Goal: Communication & Community: Answer question/provide support

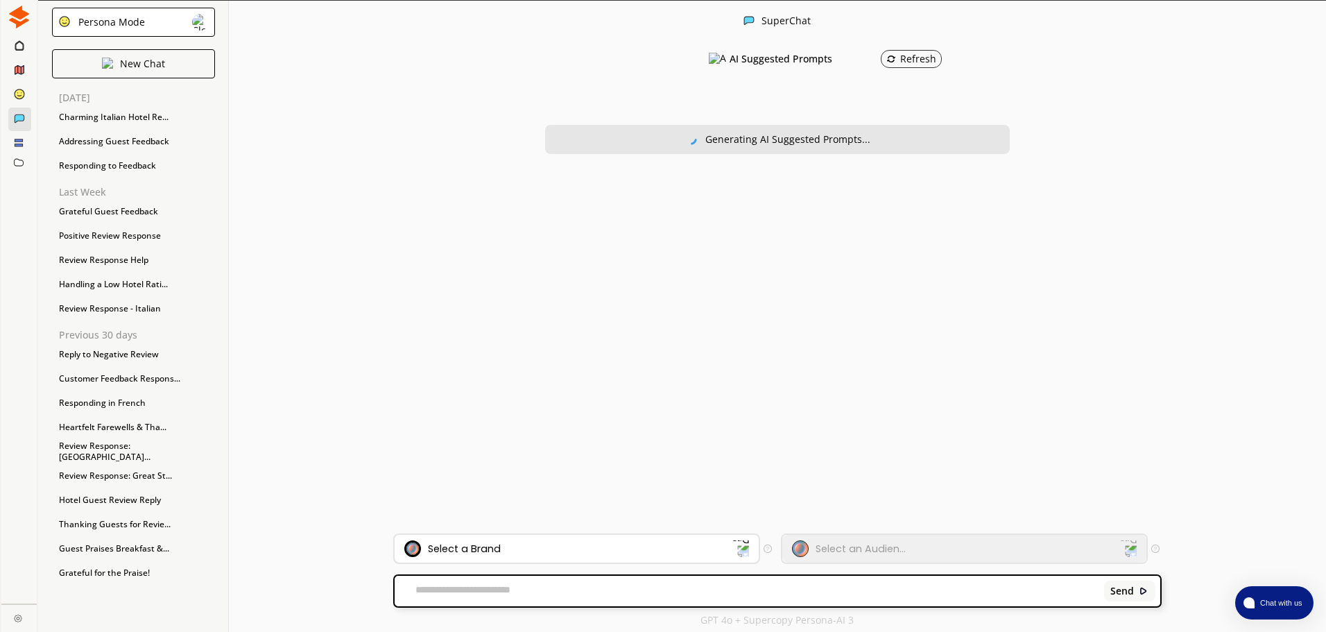
click at [667, 555] on div "Select a Brand" at bounding box center [568, 548] width 328 height 17
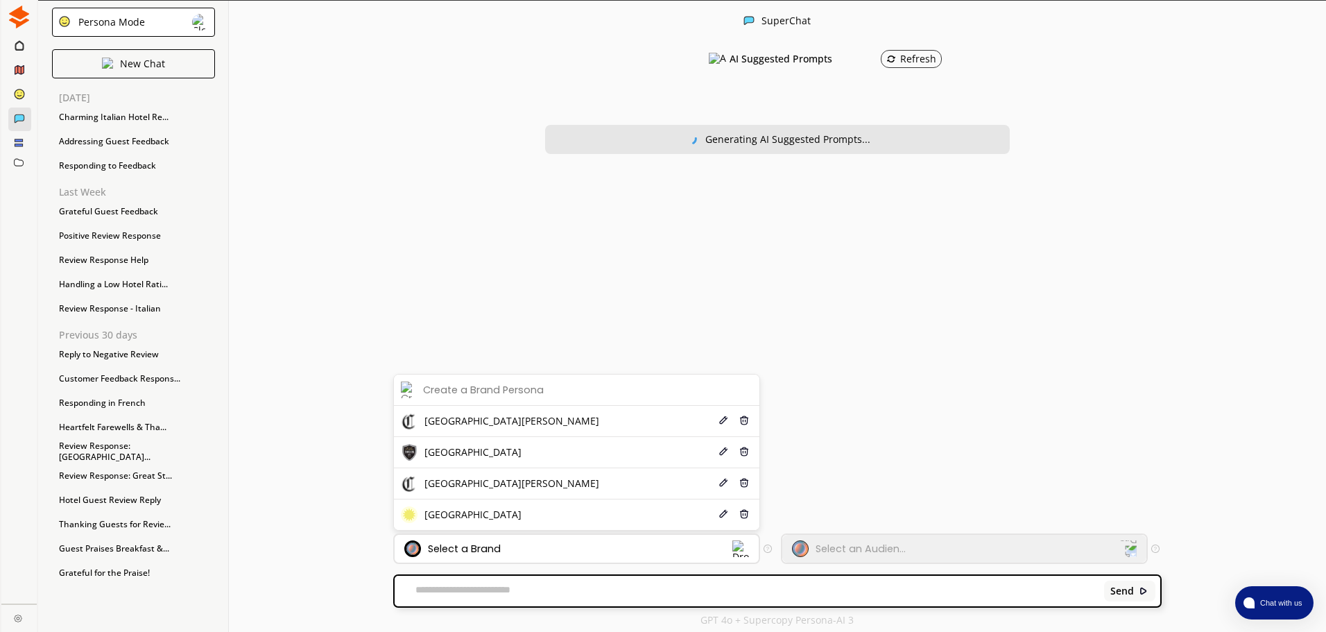
click at [510, 448] on span "[GEOGRAPHIC_DATA]" at bounding box center [473, 452] width 97 height 11
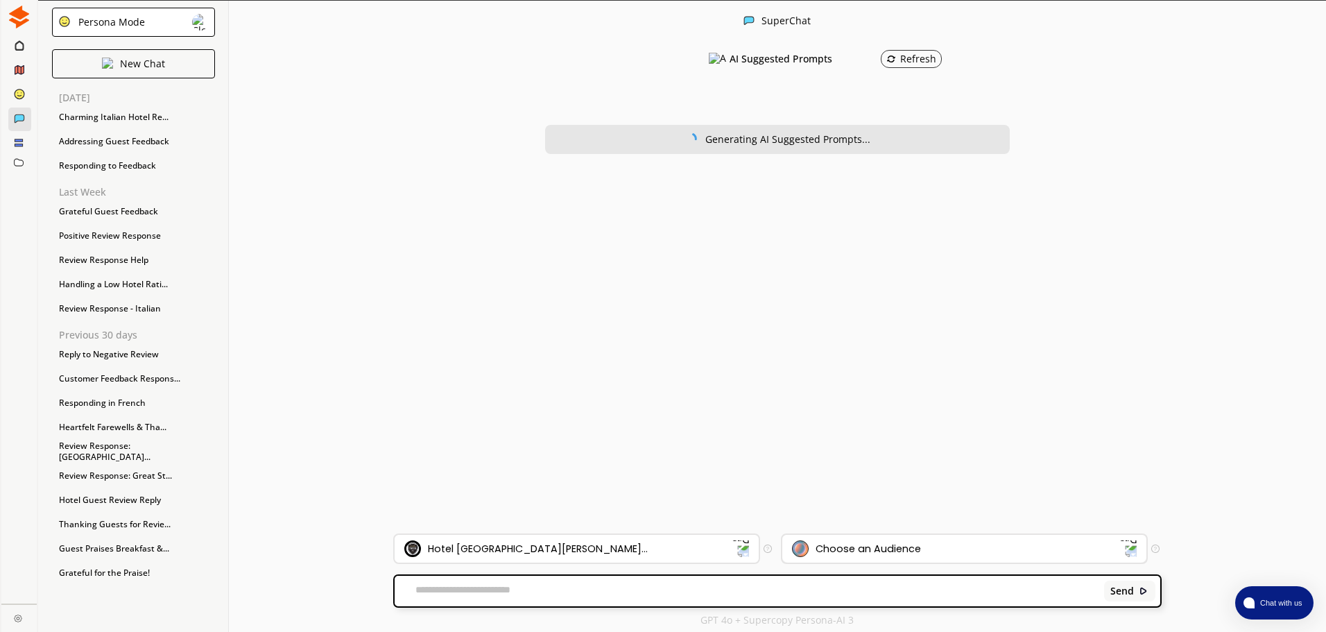
click at [987, 556] on div "Choose an Audience" at bounding box center [956, 548] width 328 height 17
click at [905, 539] on div "Choose an Audience" at bounding box center [965, 549] width 364 height 28
click at [905, 543] on div "Choose an Audience" at bounding box center [868, 548] width 105 height 11
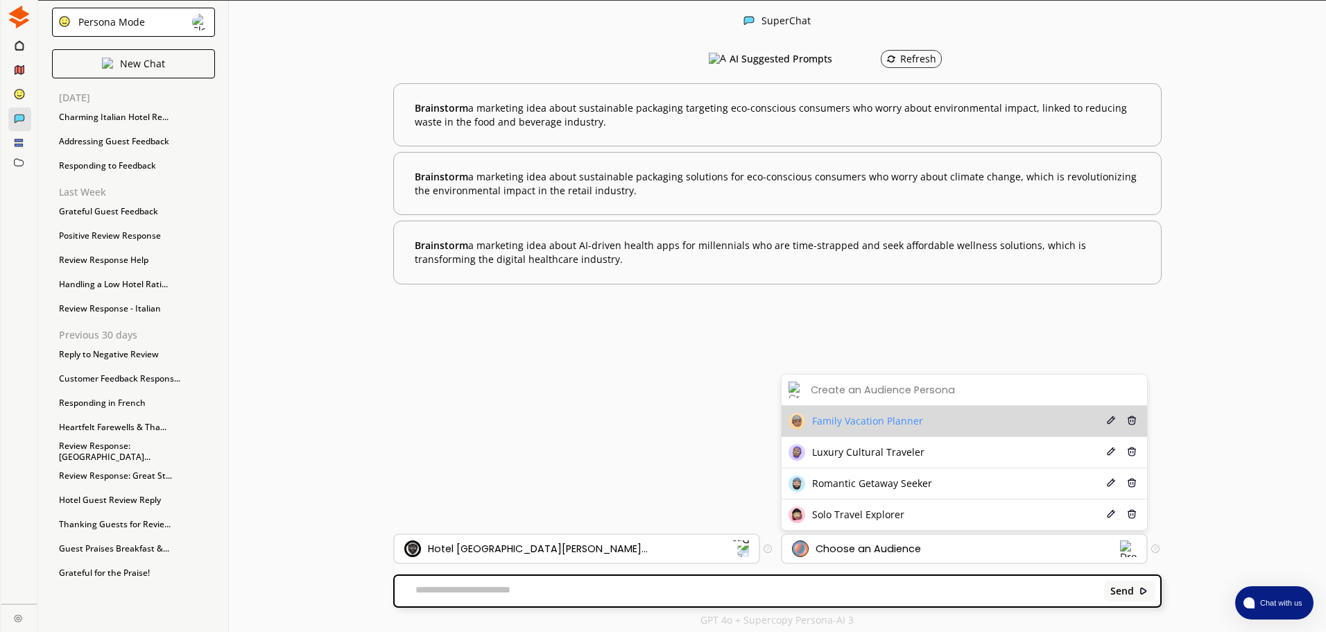
click at [906, 429] on li "Family Vacation Planner Edit Delete" at bounding box center [965, 421] width 366 height 31
click at [916, 425] on span "Family Vacation Planner" at bounding box center [867, 421] width 111 height 11
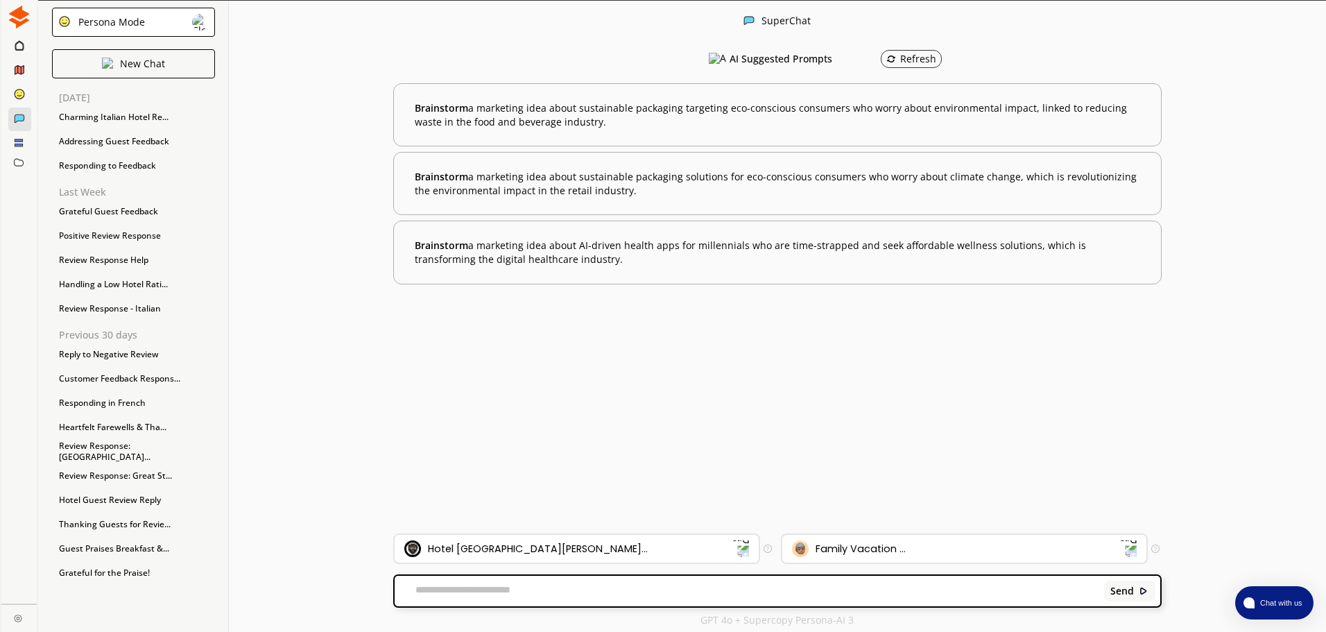
click at [691, 594] on textarea at bounding box center [747, 591] width 705 height 14
click at [663, 603] on div "Send" at bounding box center [777, 591] width 765 height 31
click at [608, 586] on textarea at bounding box center [747, 591] width 705 height 14
paste textarea "**********"
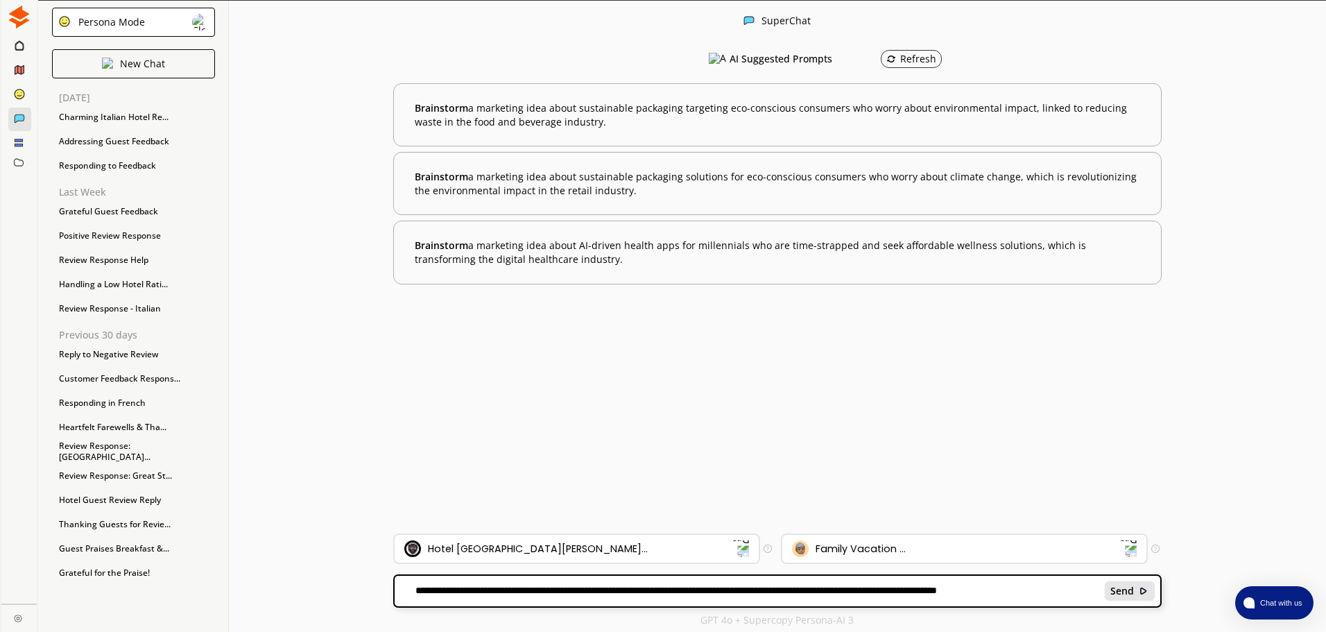
type textarea "**********"
click at [1122, 586] on b "Send" at bounding box center [1123, 591] width 24 height 11
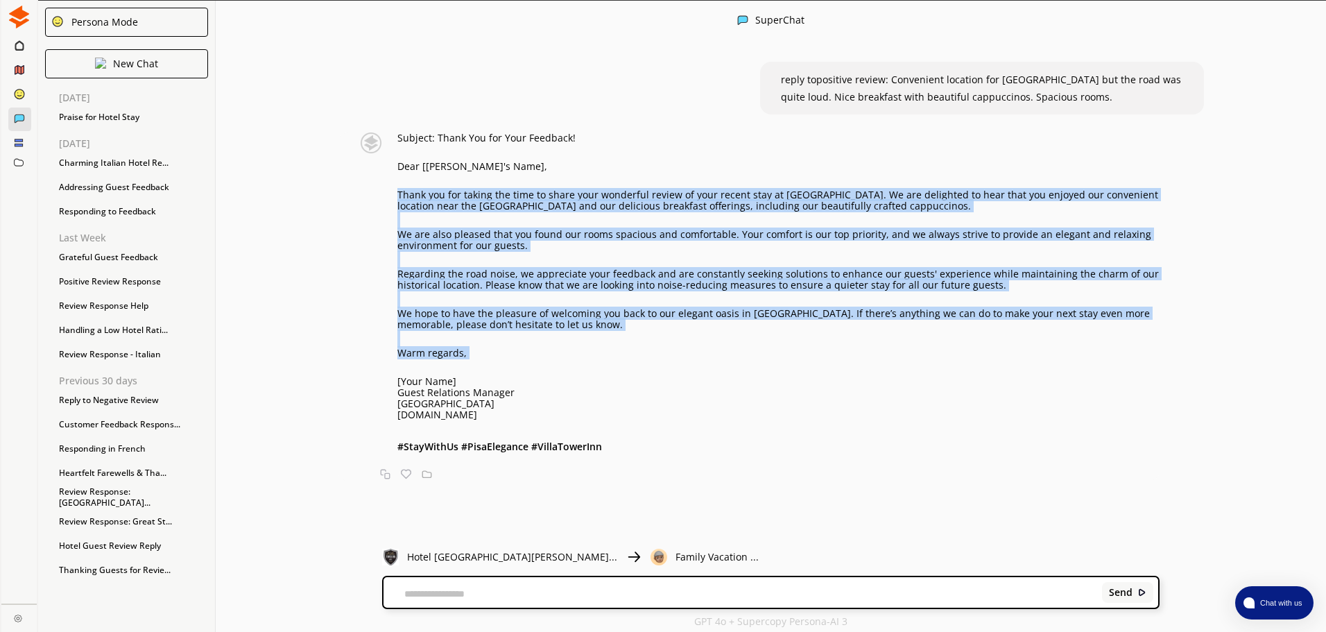
drag, startPoint x: 404, startPoint y: 195, endPoint x: 501, endPoint y: 360, distance: 191.6
click at [501, 360] on div "Subject: Thank You for Your Feedback! Dear [[PERSON_NAME]'s Name], Thank you fo…" at bounding box center [779, 294] width 762 height 323
copy div "Thank you for taking the time to share your wonderful review of your recent sta…"
